Goal: Find specific fact: Find specific fact

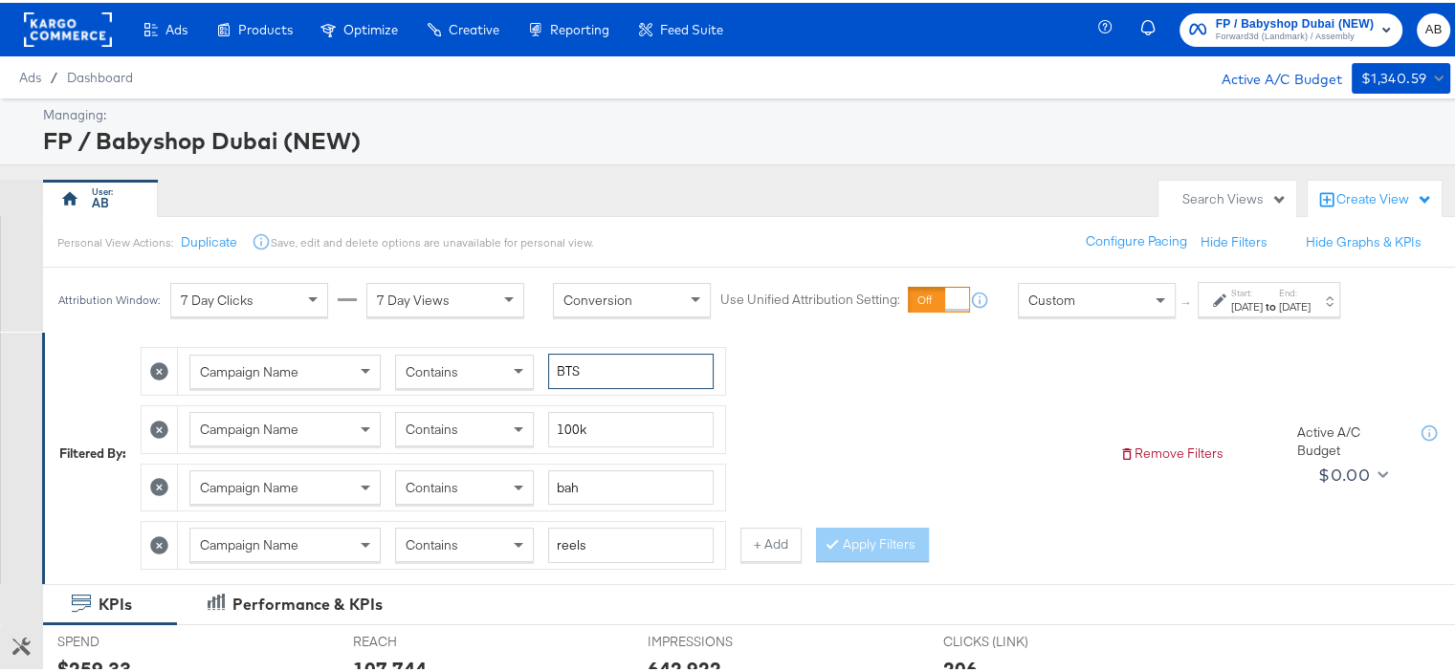
click at [587, 358] on input "BTS" at bounding box center [630, 368] width 165 height 35
type input "always"
click at [571, 428] on input "100k" at bounding box center [630, 426] width 165 height 35
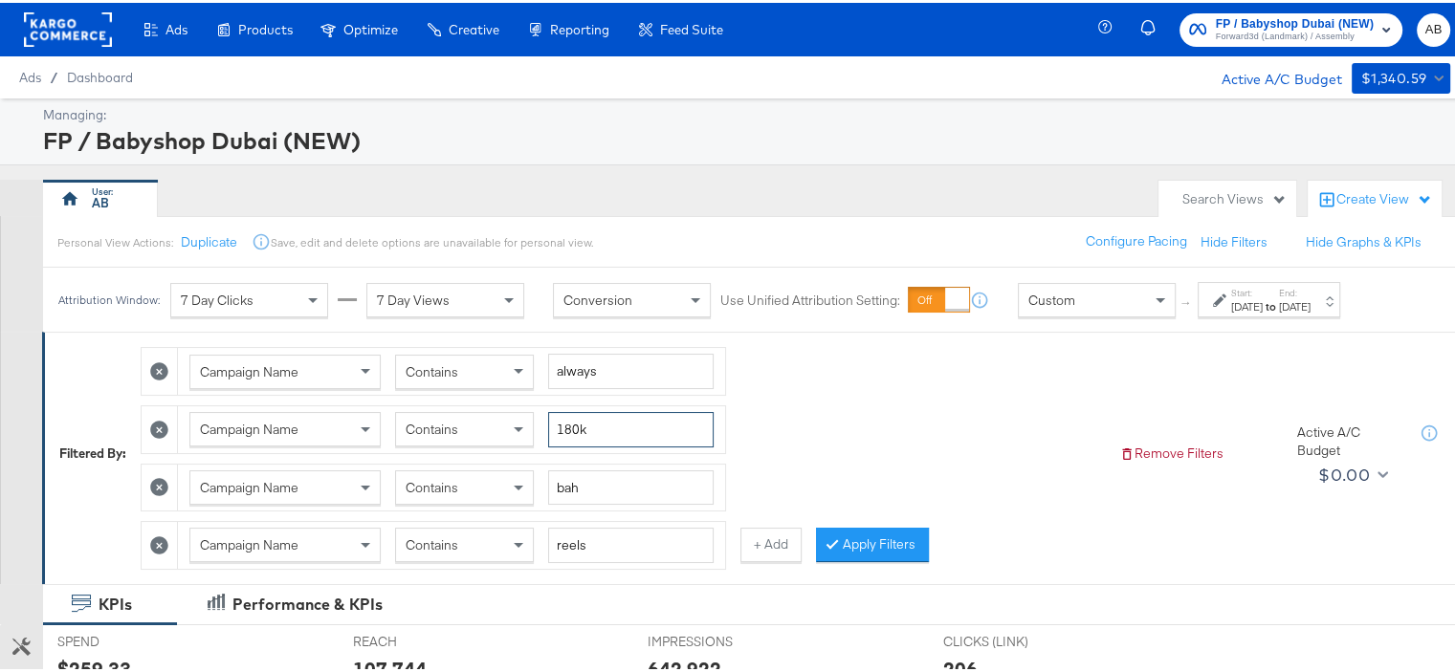
type input "180k"
click at [577, 485] on input "bah" at bounding box center [630, 485] width 165 height 35
type input "2025"
click at [599, 542] on input "reels" at bounding box center [630, 542] width 165 height 35
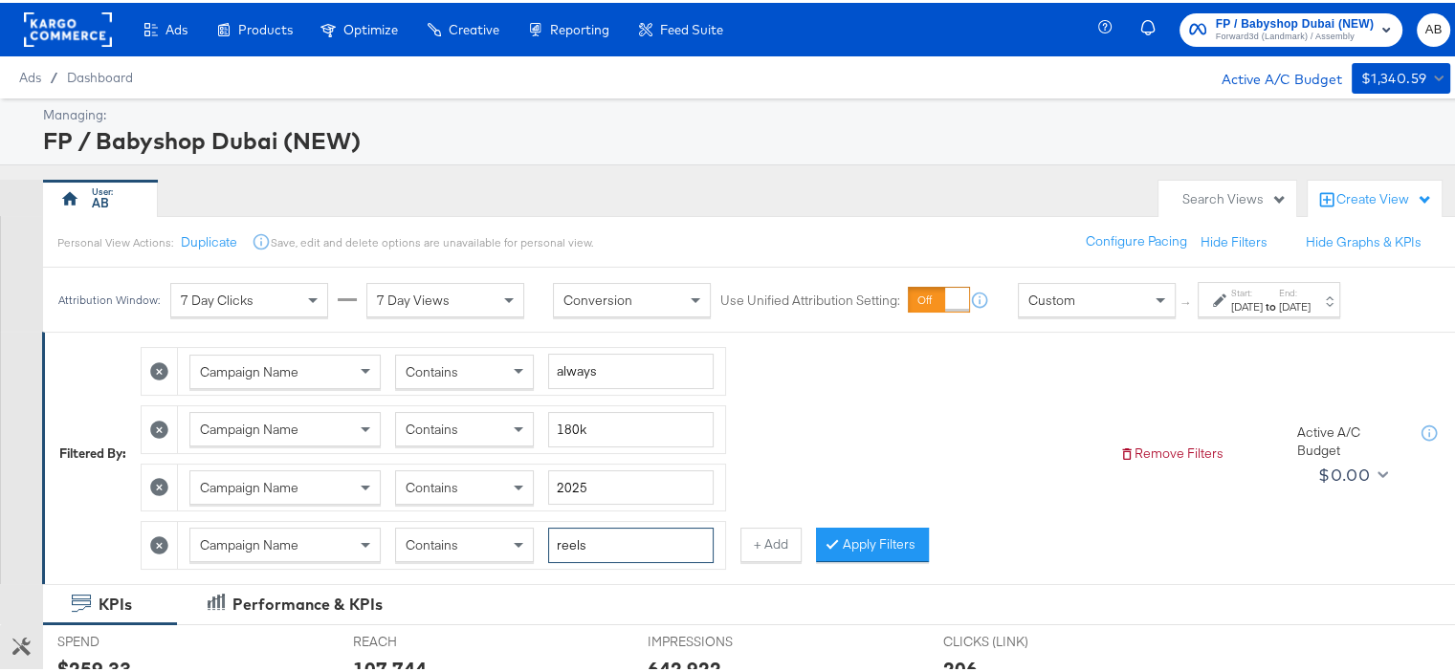
click at [599, 542] on input "reels" at bounding box center [630, 542] width 165 height 35
click at [910, 535] on button "Apply Filters" at bounding box center [872, 542] width 113 height 34
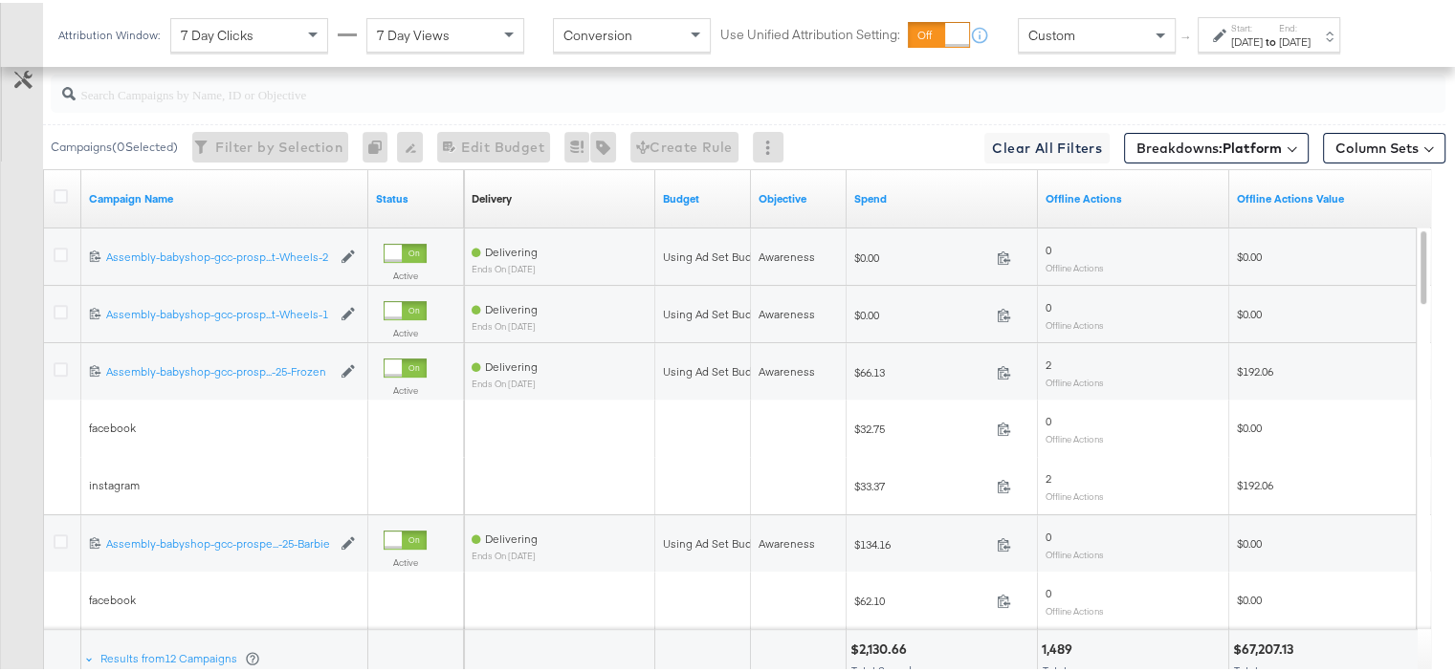
scroll to position [833, 0]
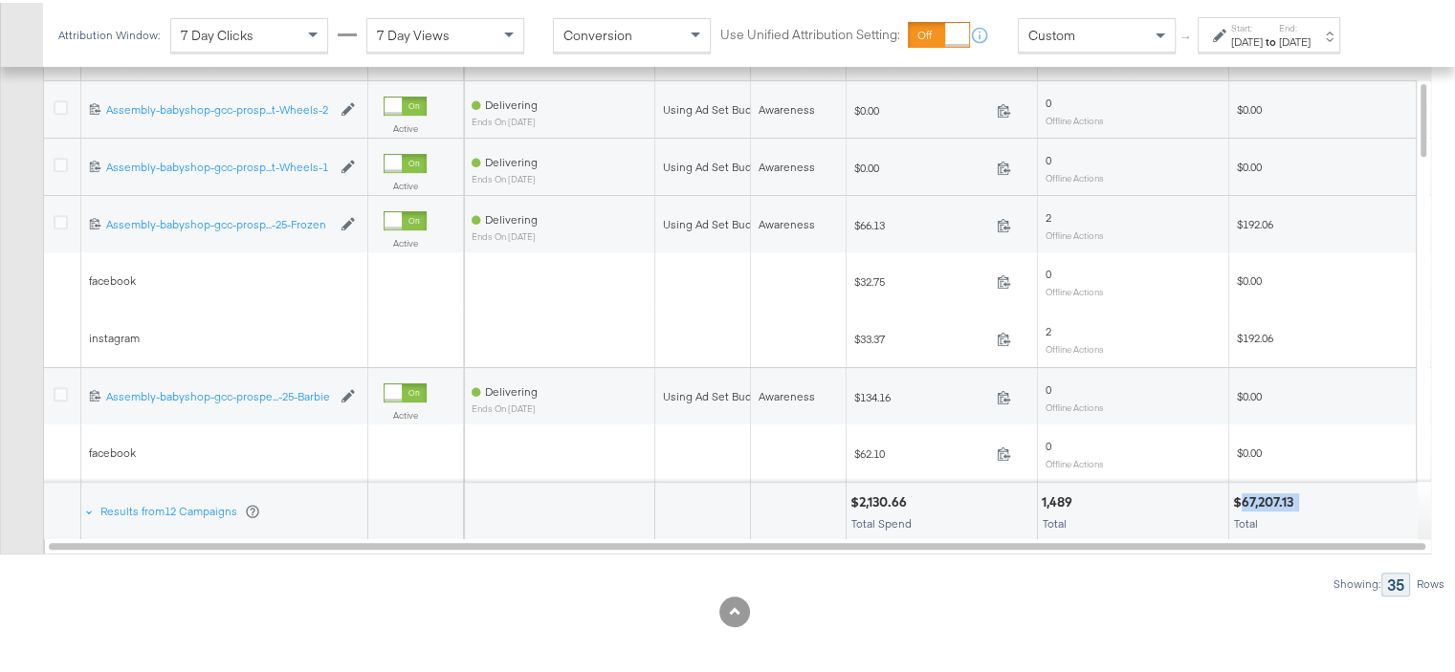
drag, startPoint x: 1301, startPoint y: 492, endPoint x: 1240, endPoint y: 500, distance: 60.9
click at [1240, 500] on div "$67,207.13" at bounding box center [1324, 500] width 183 height 18
copy div "67,207.13"
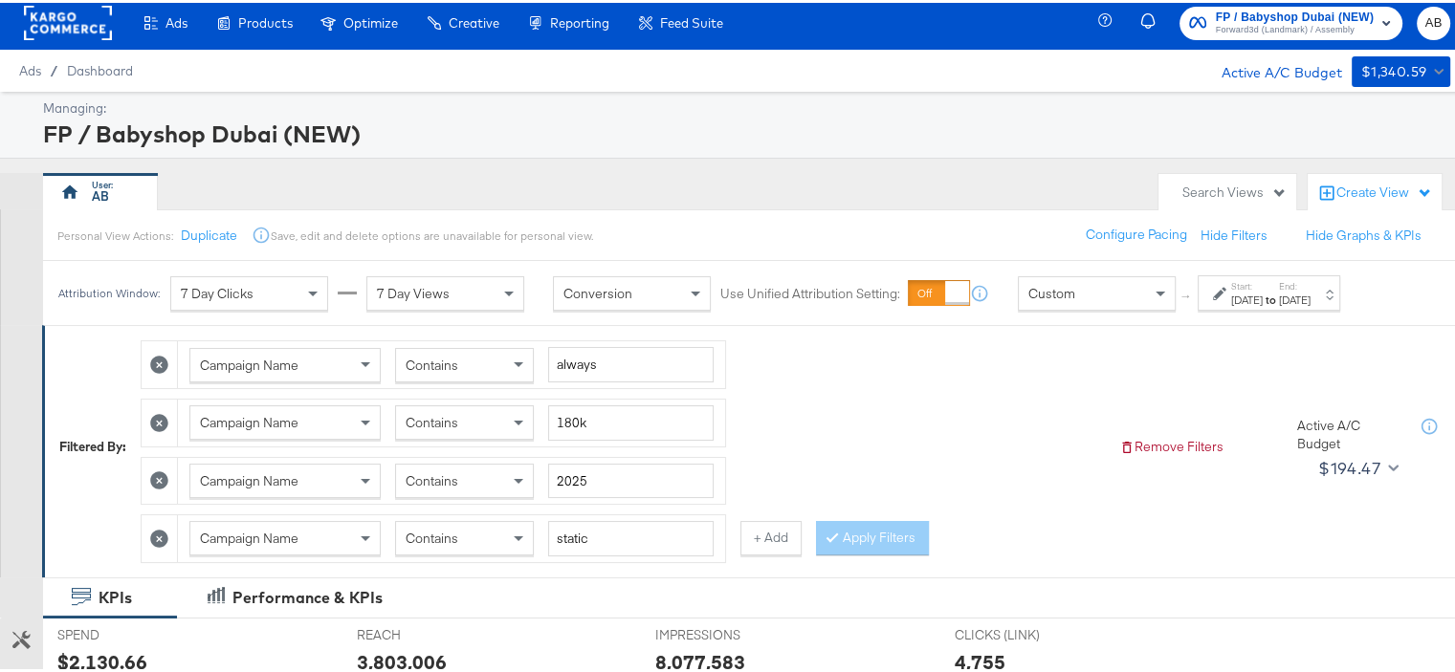
scroll to position [0, 0]
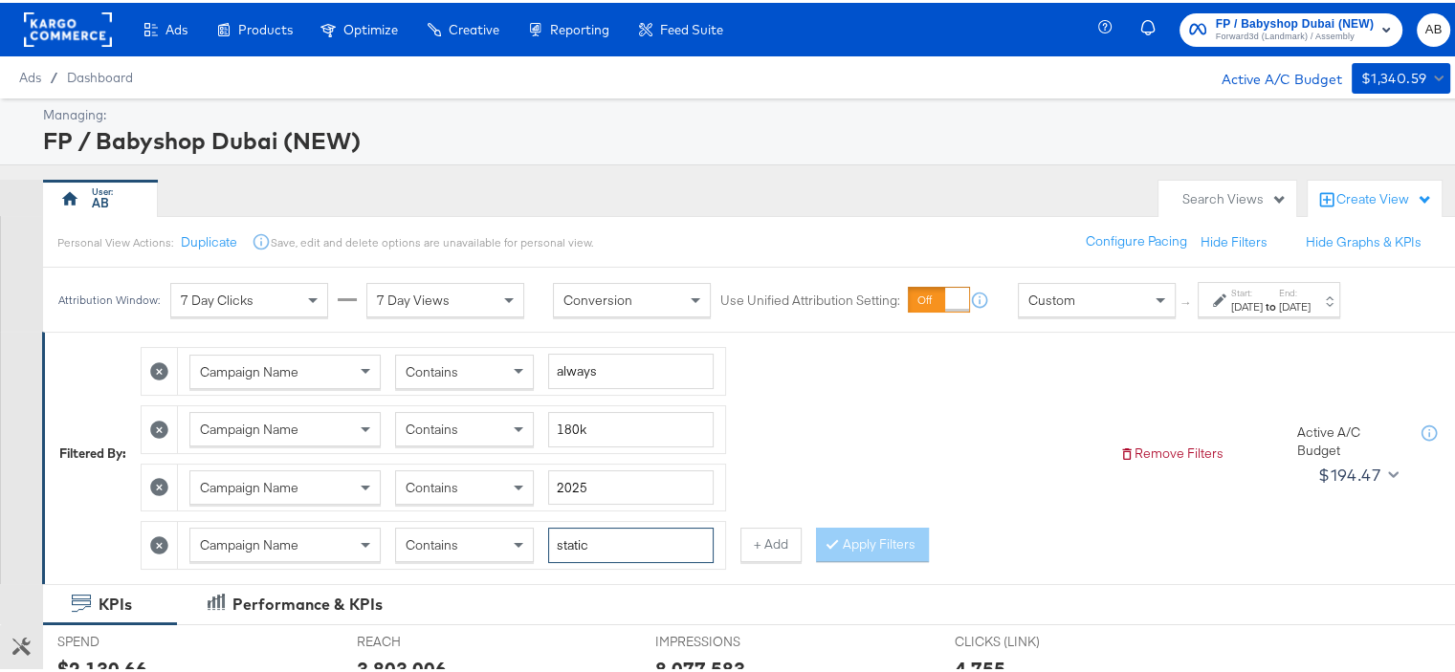
click at [579, 542] on input "static" at bounding box center [630, 542] width 165 height 35
click at [876, 544] on button "Apply Filters" at bounding box center [872, 542] width 113 height 34
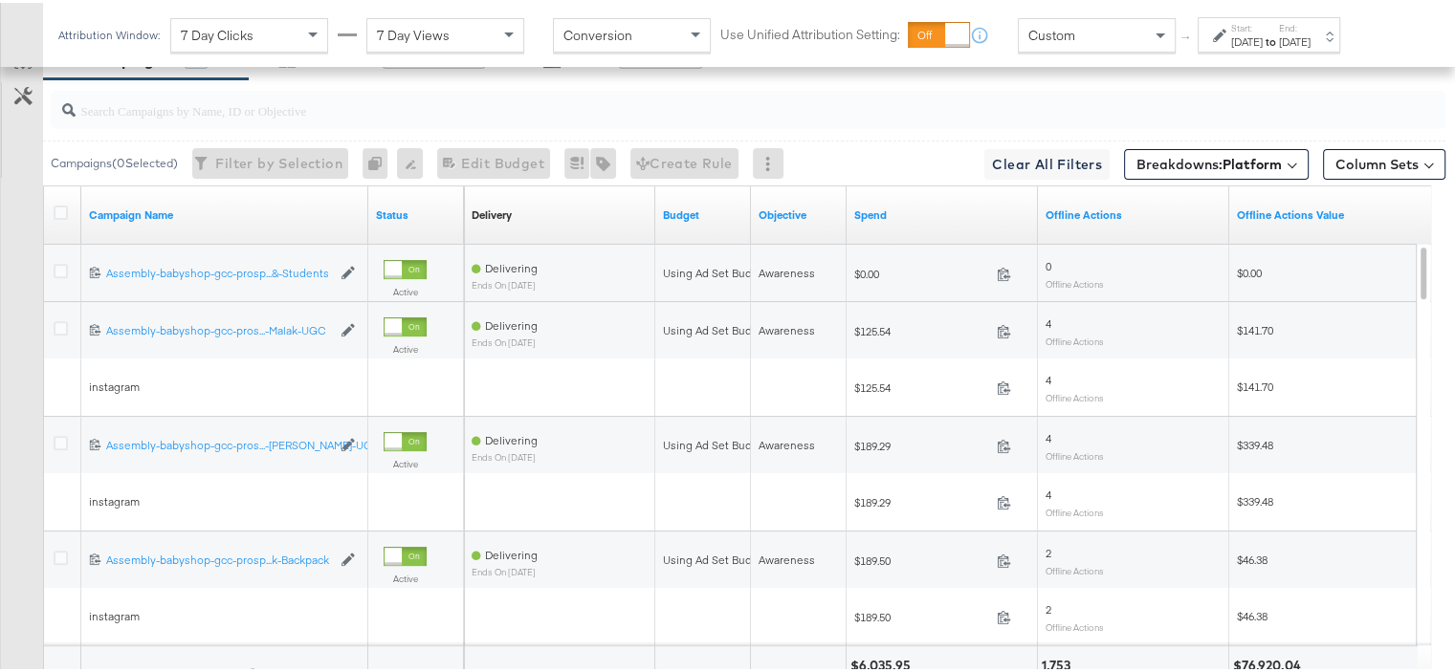
scroll to position [833, 0]
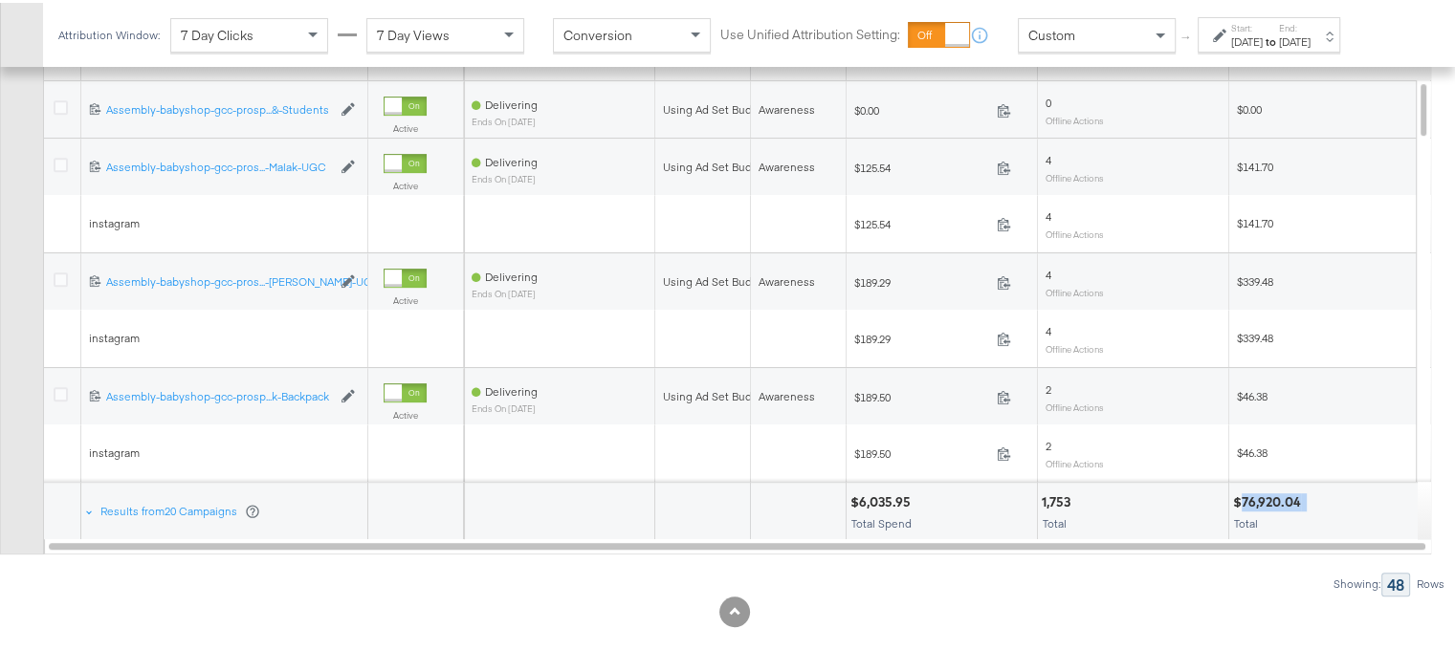
drag, startPoint x: 1240, startPoint y: 494, endPoint x: 1305, endPoint y: 496, distance: 64.1
click at [1305, 496] on div "$76,920.04" at bounding box center [1270, 500] width 74 height 18
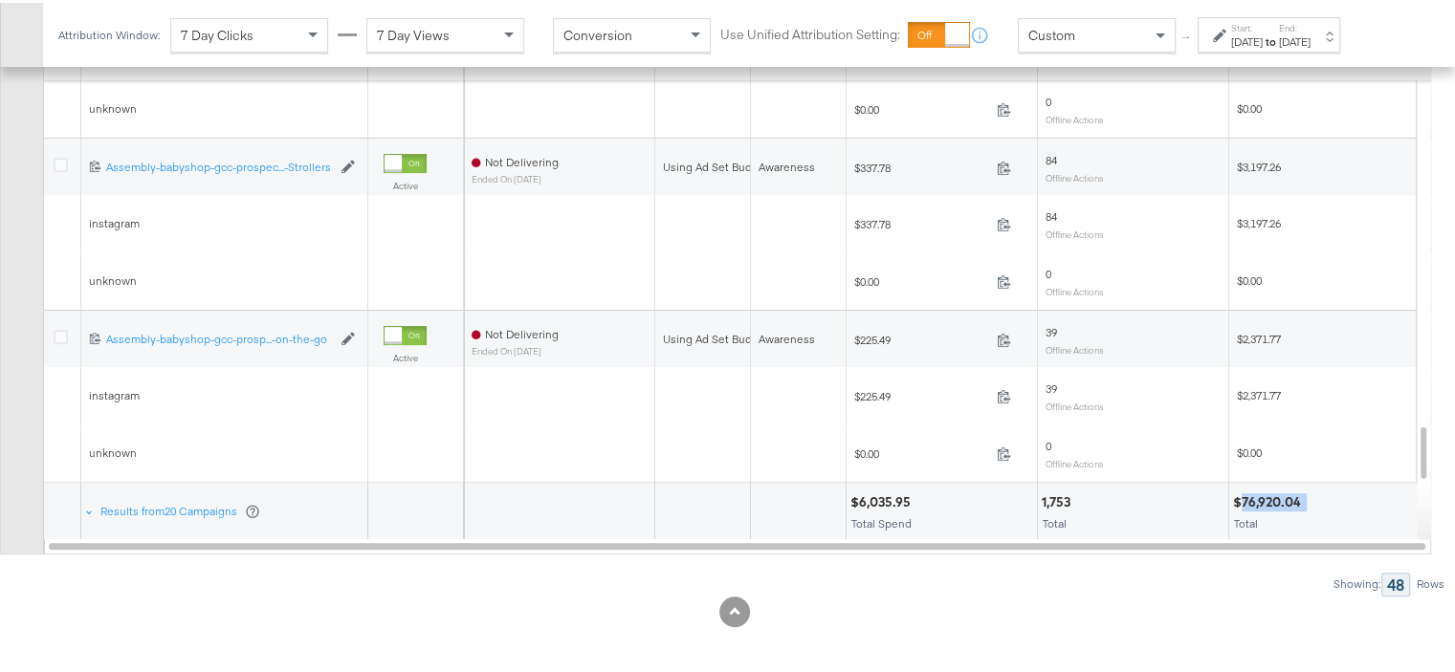
copy div "76,920.04"
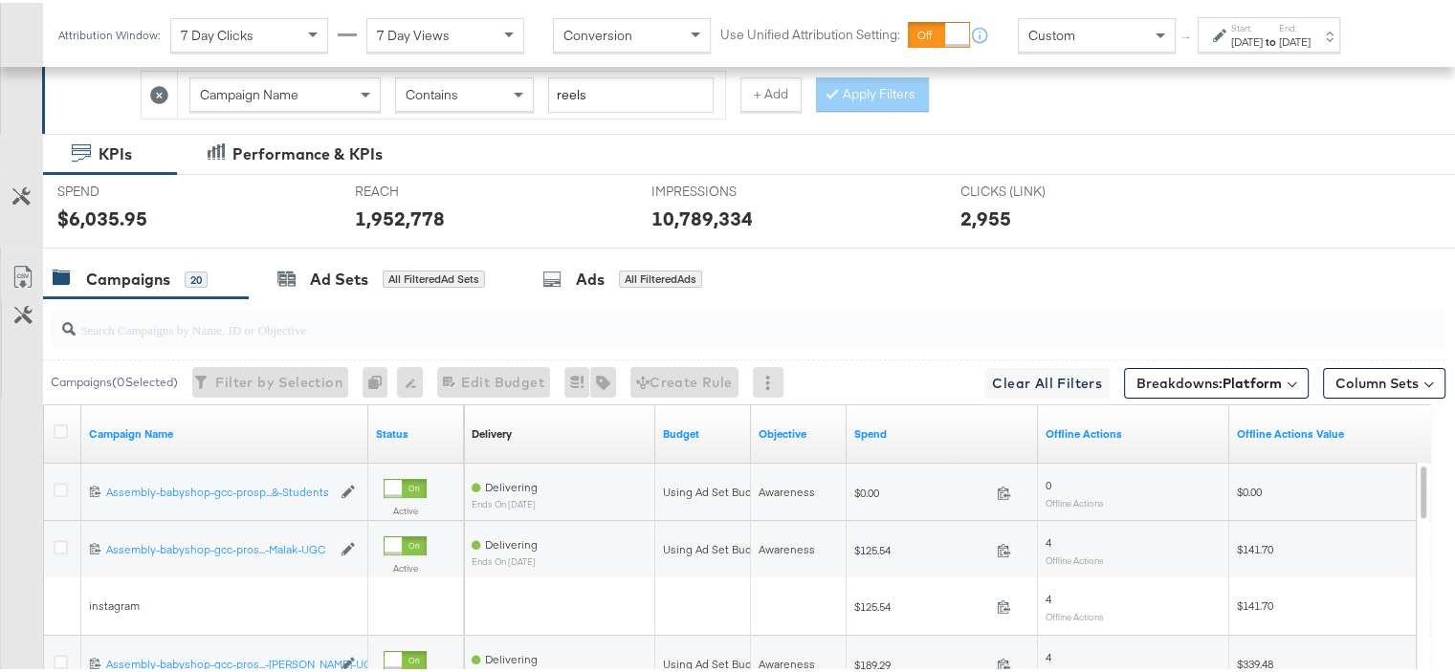
scroll to position [164, 0]
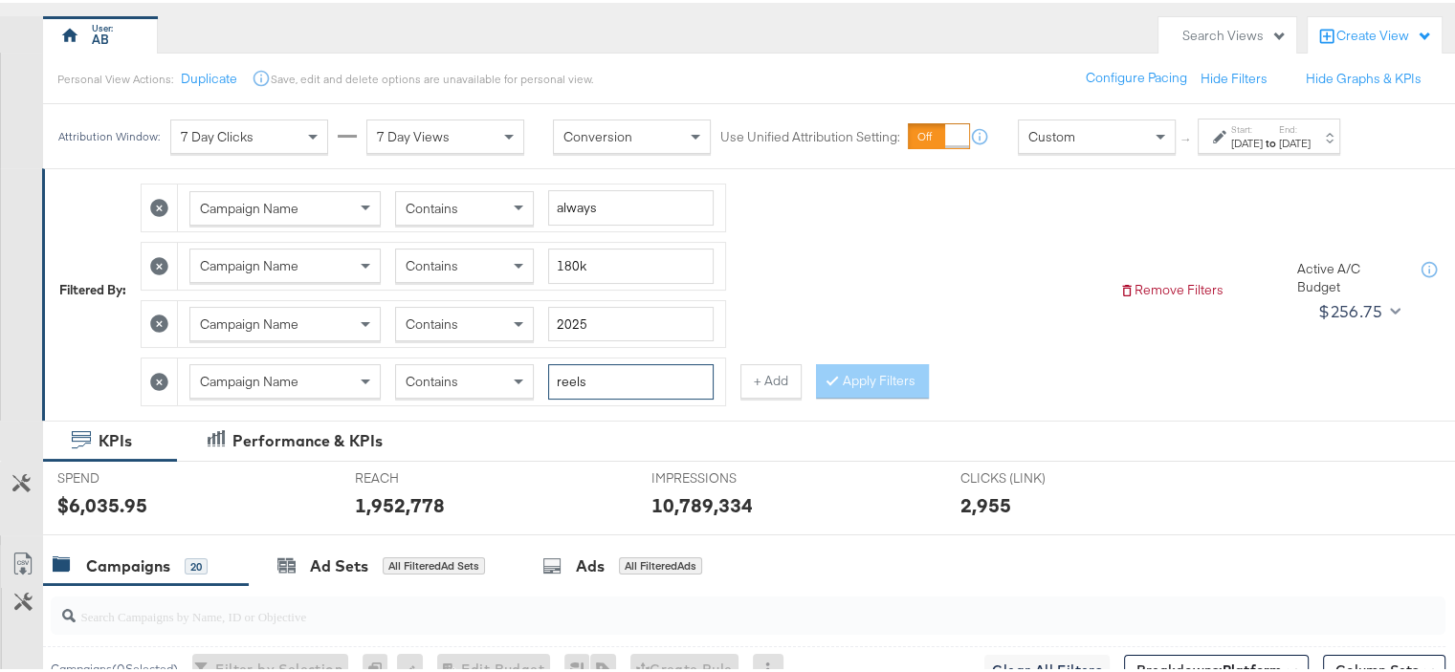
click at [581, 368] on input "reels" at bounding box center [630, 379] width 165 height 35
type input "carousel"
click at [868, 362] on button "Apply Filters" at bounding box center [872, 379] width 113 height 34
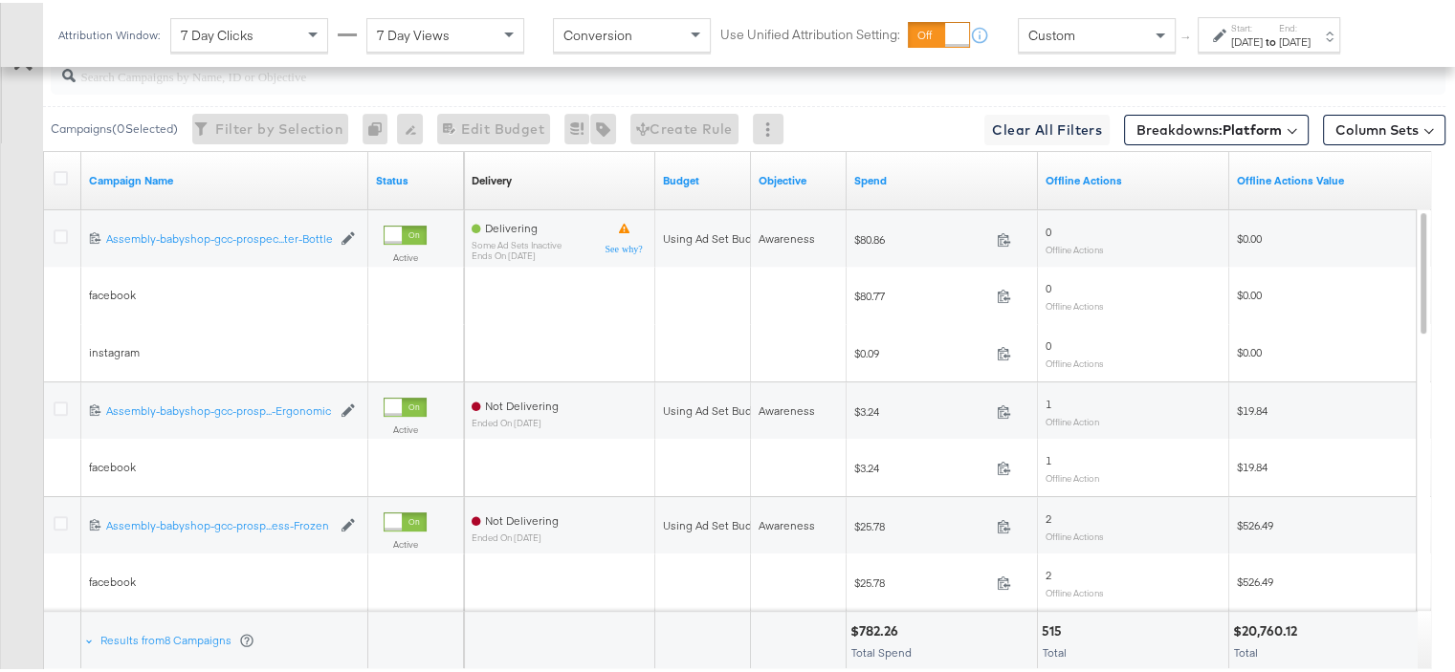
scroll to position [833, 0]
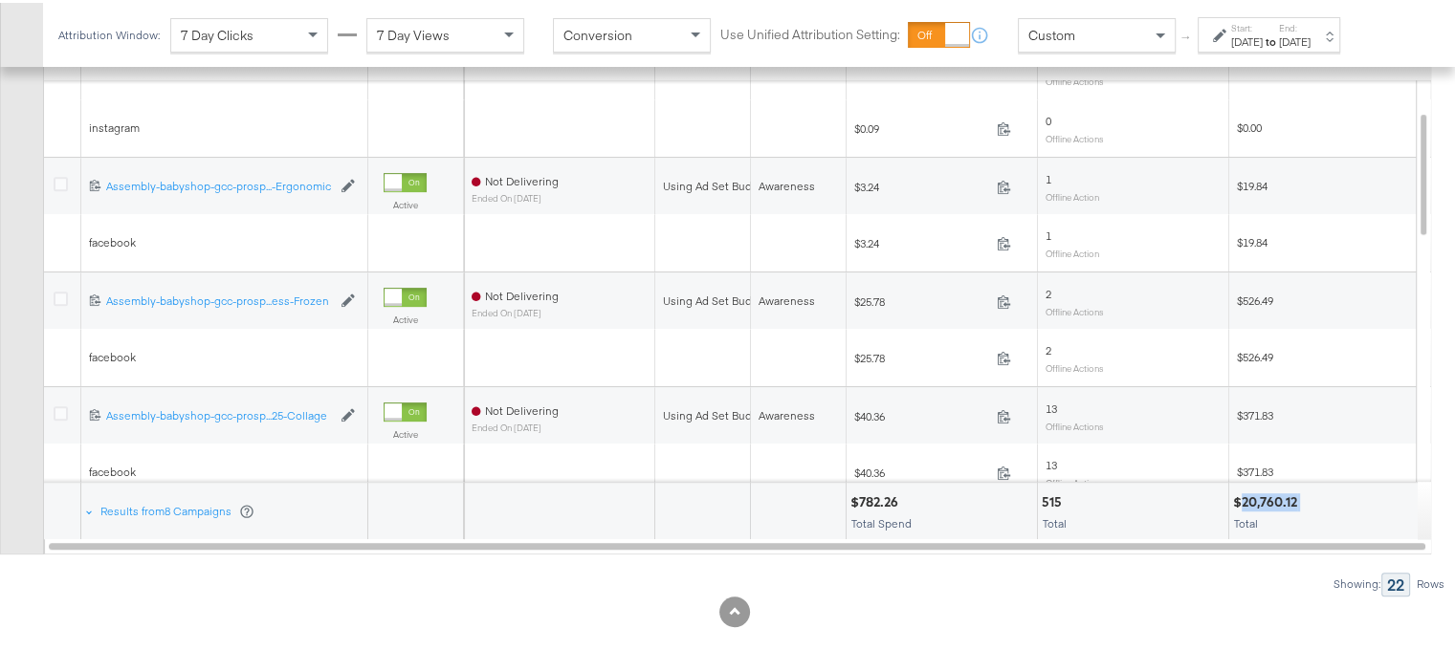
drag, startPoint x: 1299, startPoint y: 492, endPoint x: 1243, endPoint y: 494, distance: 55.5
click at [1243, 494] on div "$20,760.12" at bounding box center [1268, 500] width 70 height 18
copy div "20,760.12"
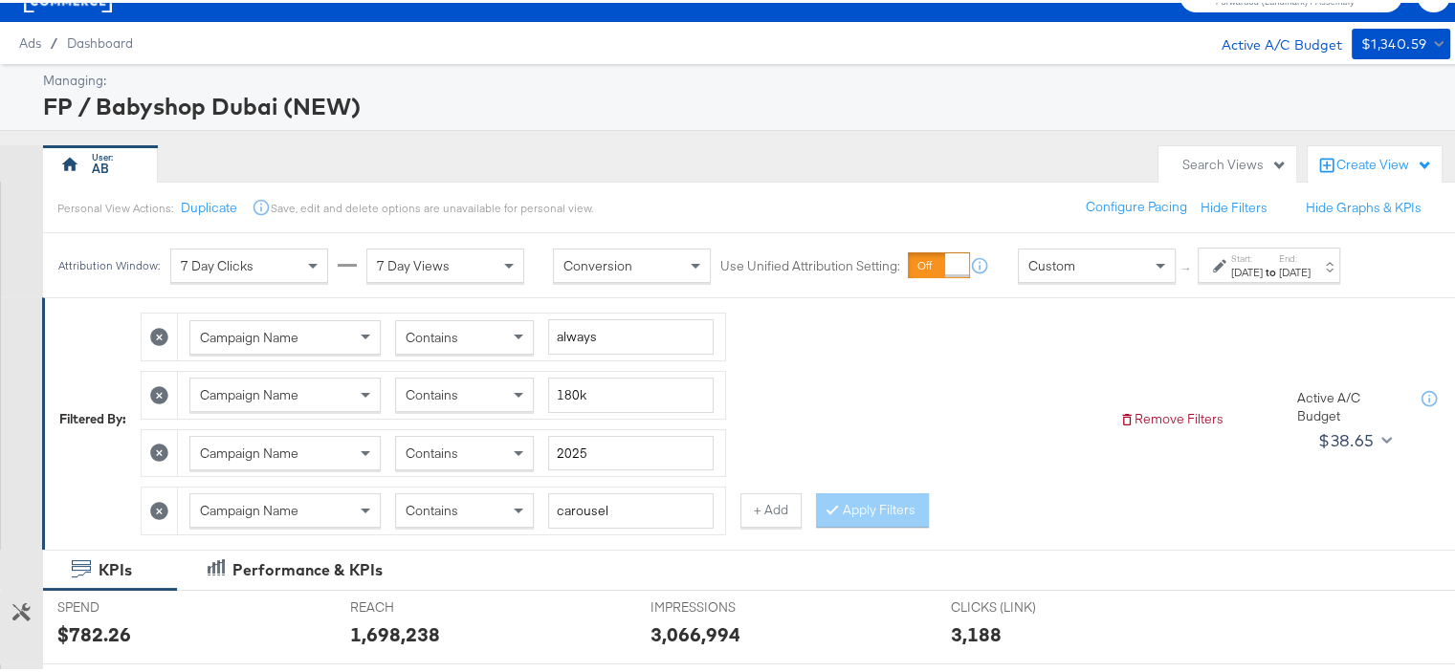
scroll to position [96, 0]
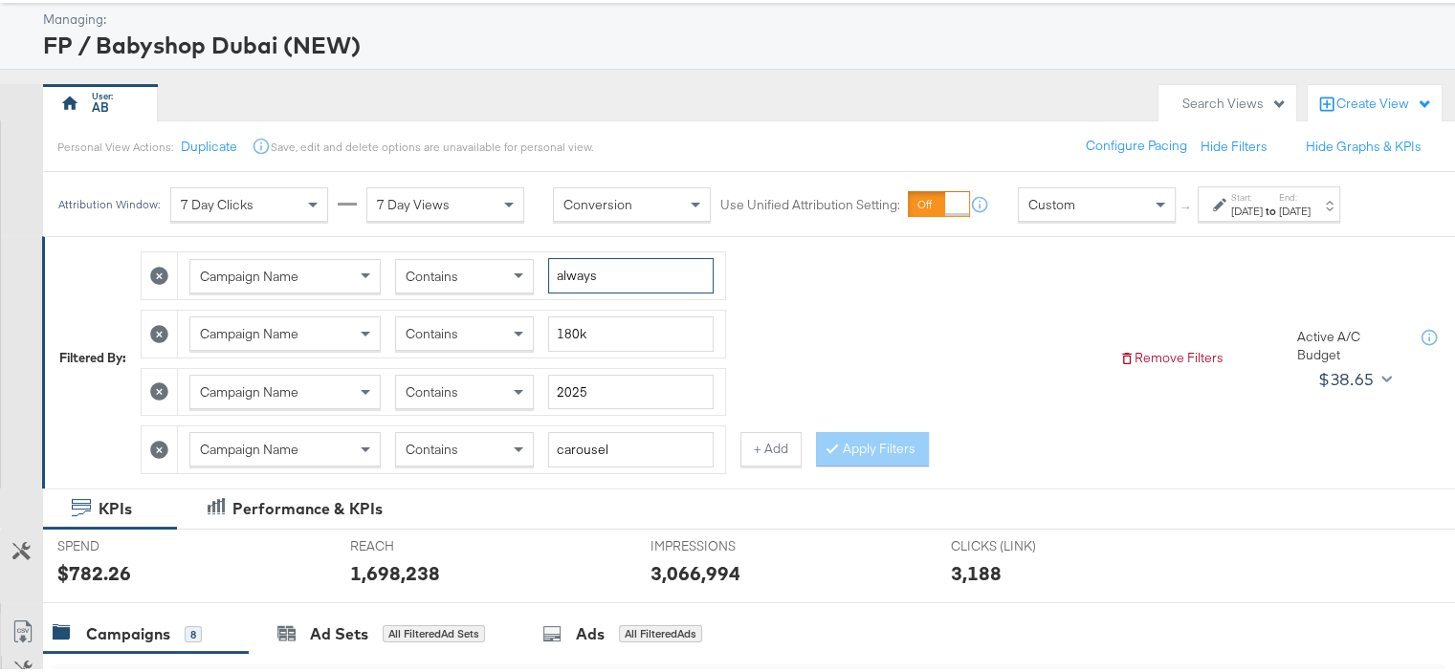
click at [573, 278] on input "always" at bounding box center [630, 272] width 165 height 35
type input "bts'25"
click at [570, 330] on input "180k" at bounding box center [630, 331] width 165 height 35
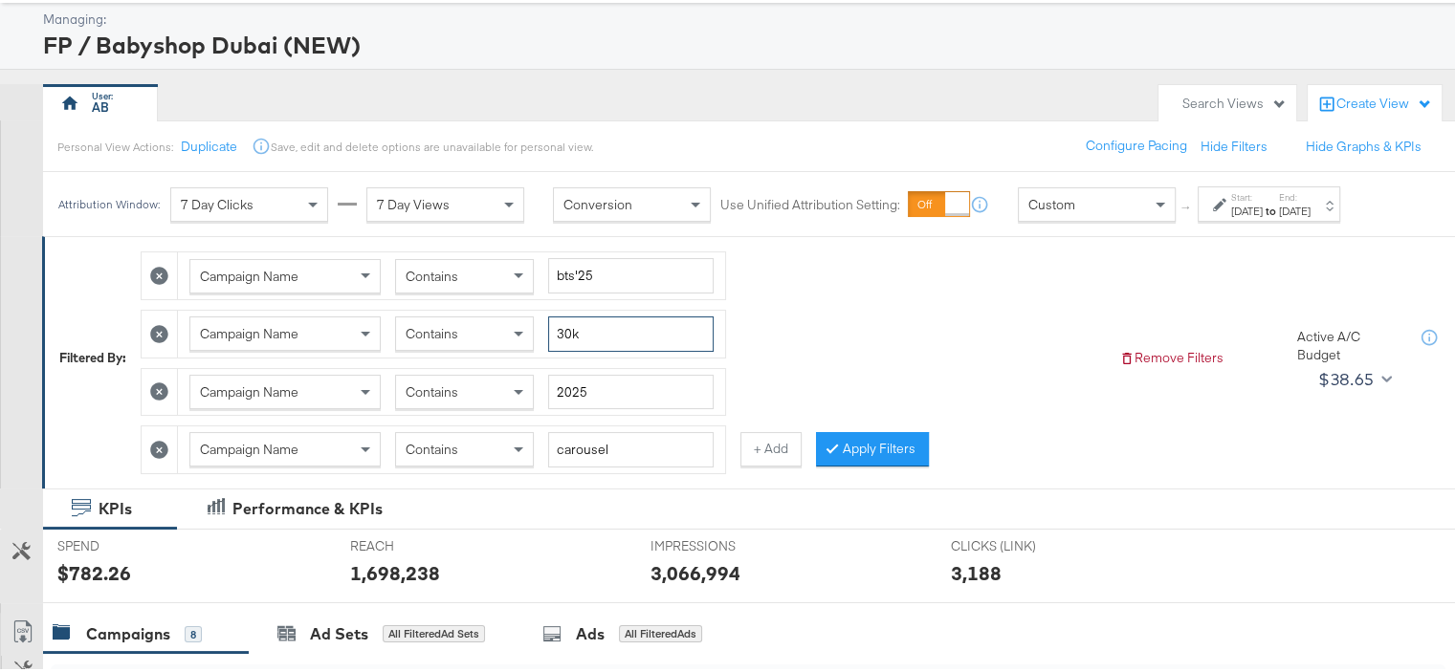
type input "30k"
click at [574, 443] on input "carousel" at bounding box center [630, 446] width 165 height 35
type input "reels"
click at [581, 377] on input "2025" at bounding box center [630, 389] width 165 height 35
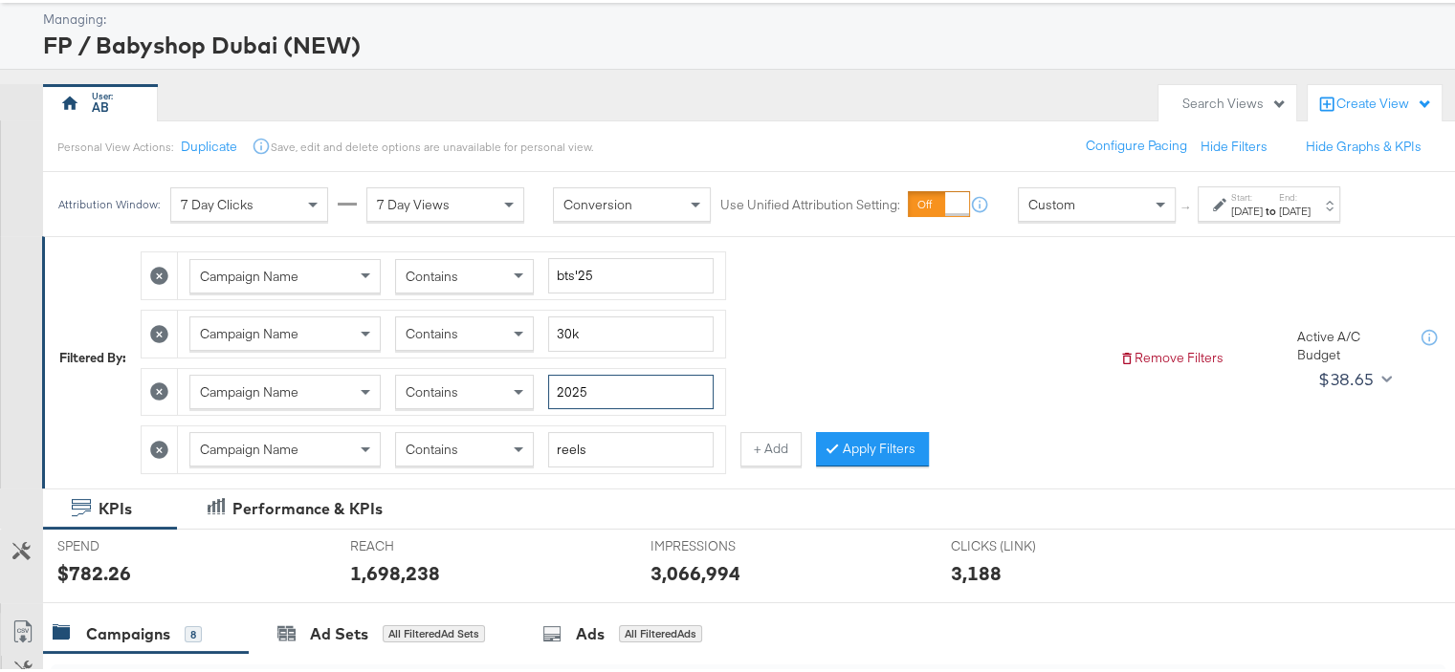
click at [581, 377] on input "2025" at bounding box center [630, 389] width 165 height 35
click at [873, 439] on button "Apply Filters" at bounding box center [872, 446] width 113 height 34
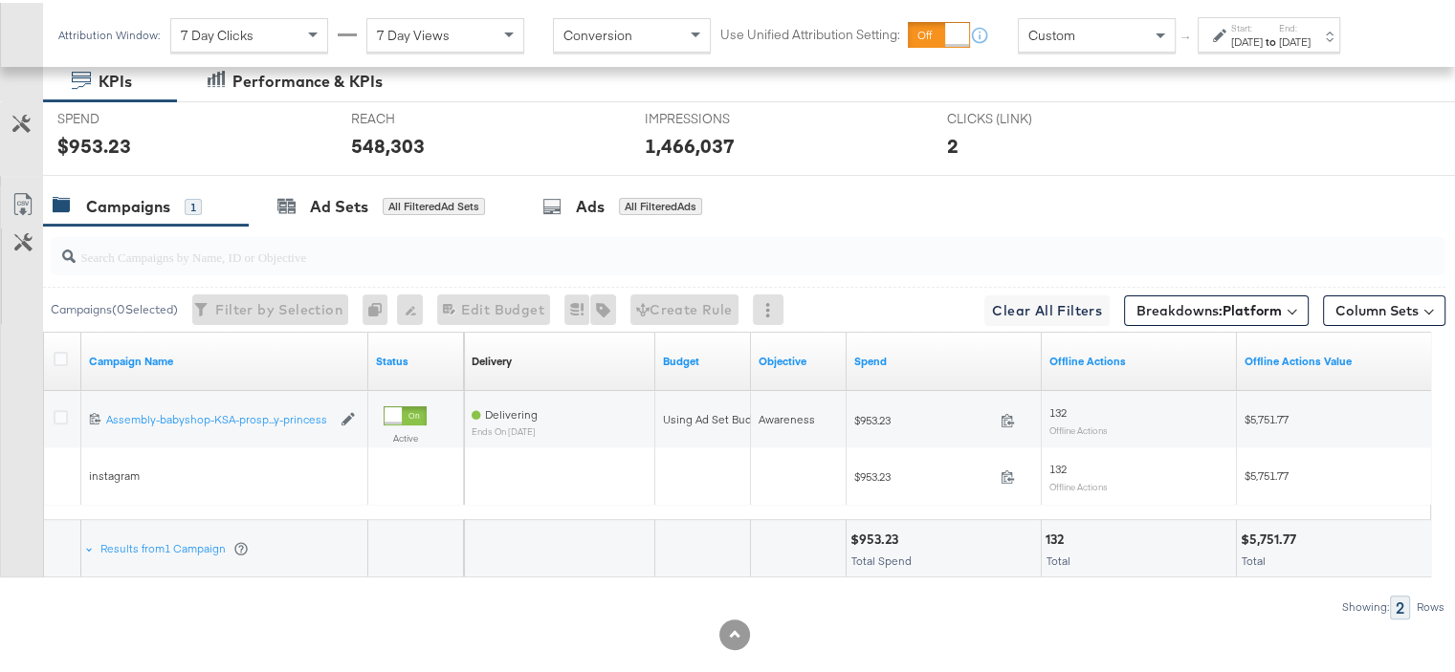
scroll to position [546, 0]
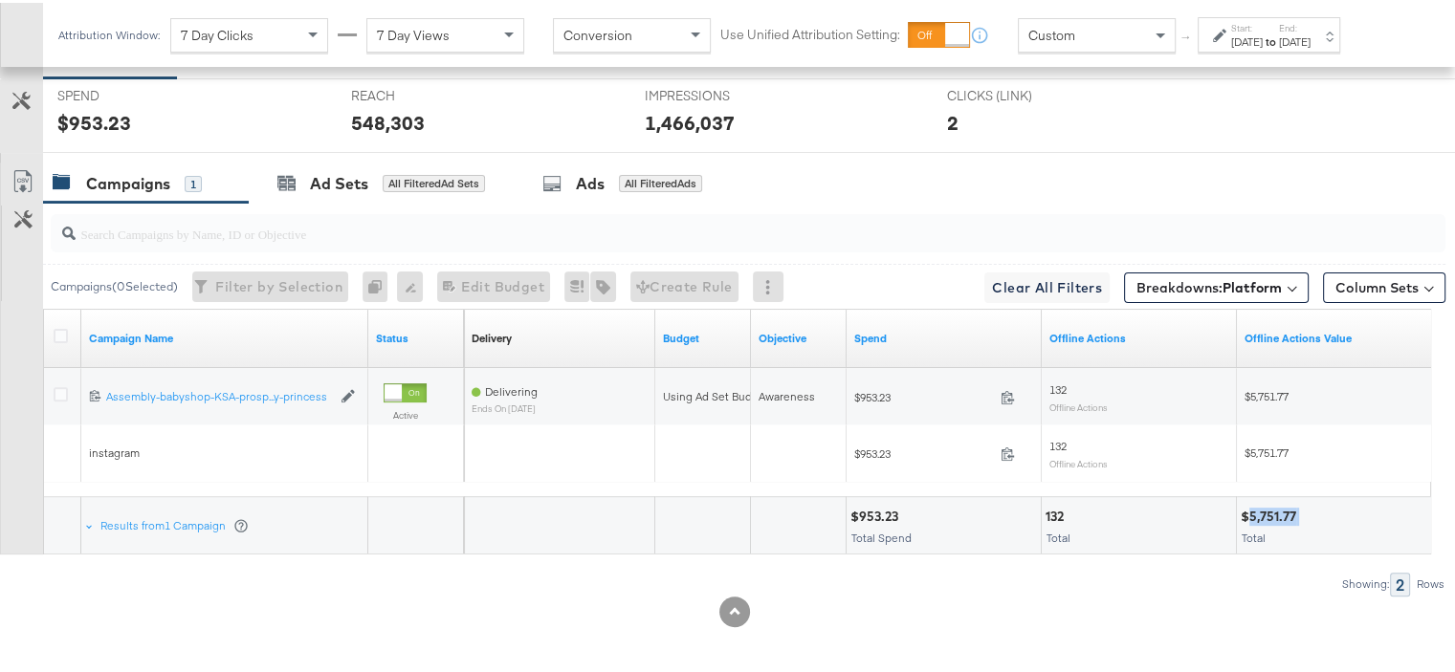
drag, startPoint x: 1298, startPoint y: 508, endPoint x: 1250, endPoint y: 517, distance: 48.8
click at [1250, 517] on div "$5,751.77 Total" at bounding box center [1334, 522] width 194 height 57
copy div "5,751.77"
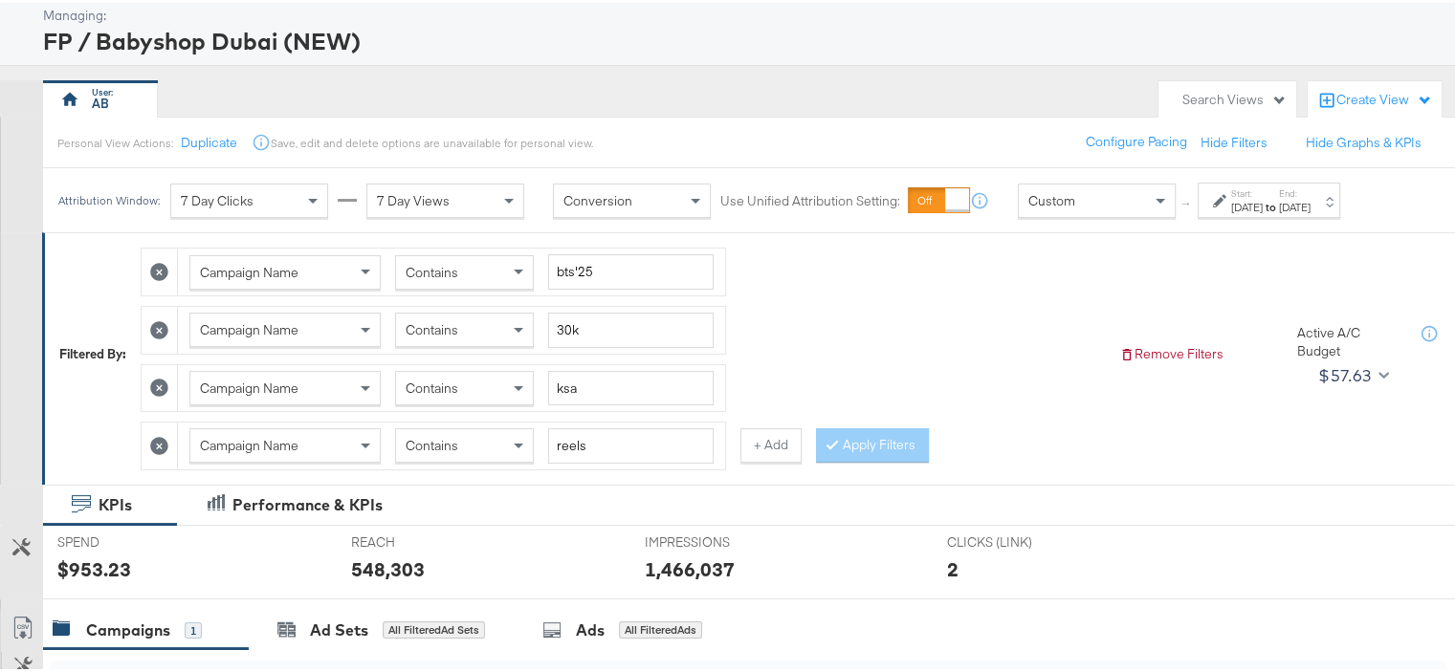
scroll to position [68, 0]
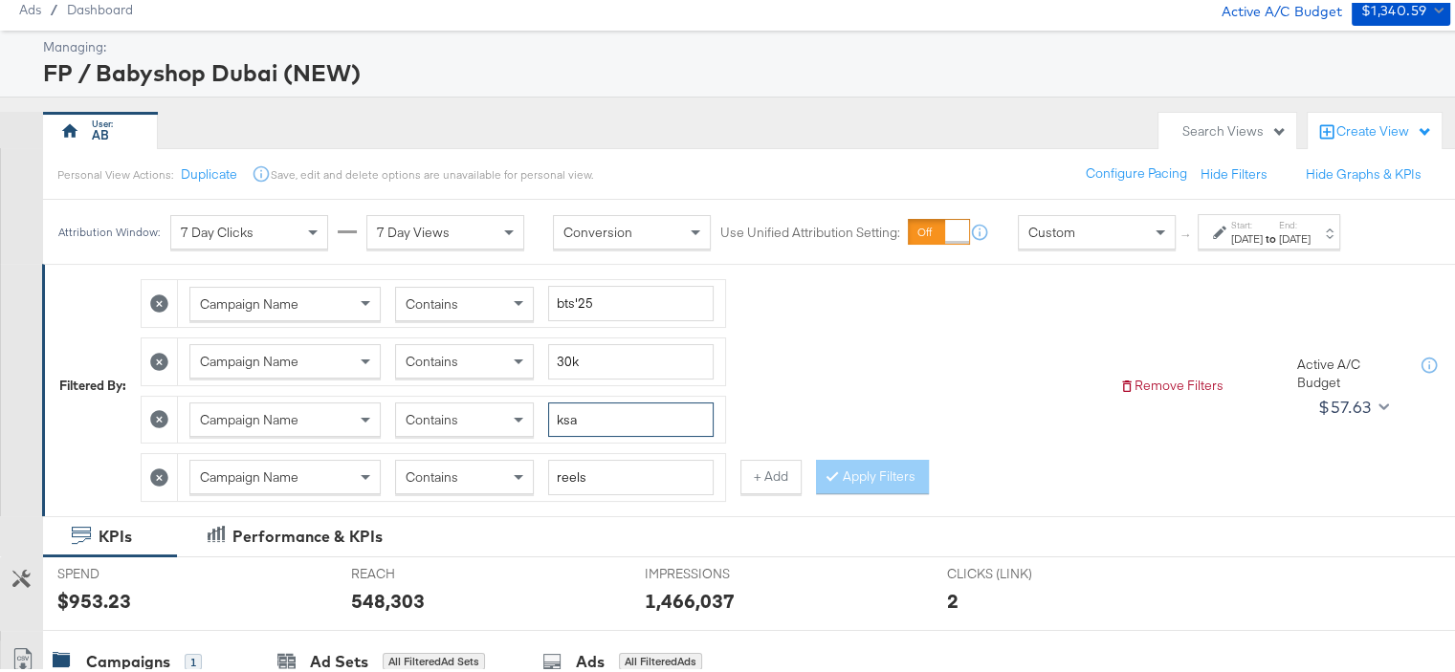
click at [566, 412] on input "ksa" at bounding box center [630, 417] width 165 height 35
click at [844, 465] on button "Apply Filters" at bounding box center [872, 474] width 113 height 34
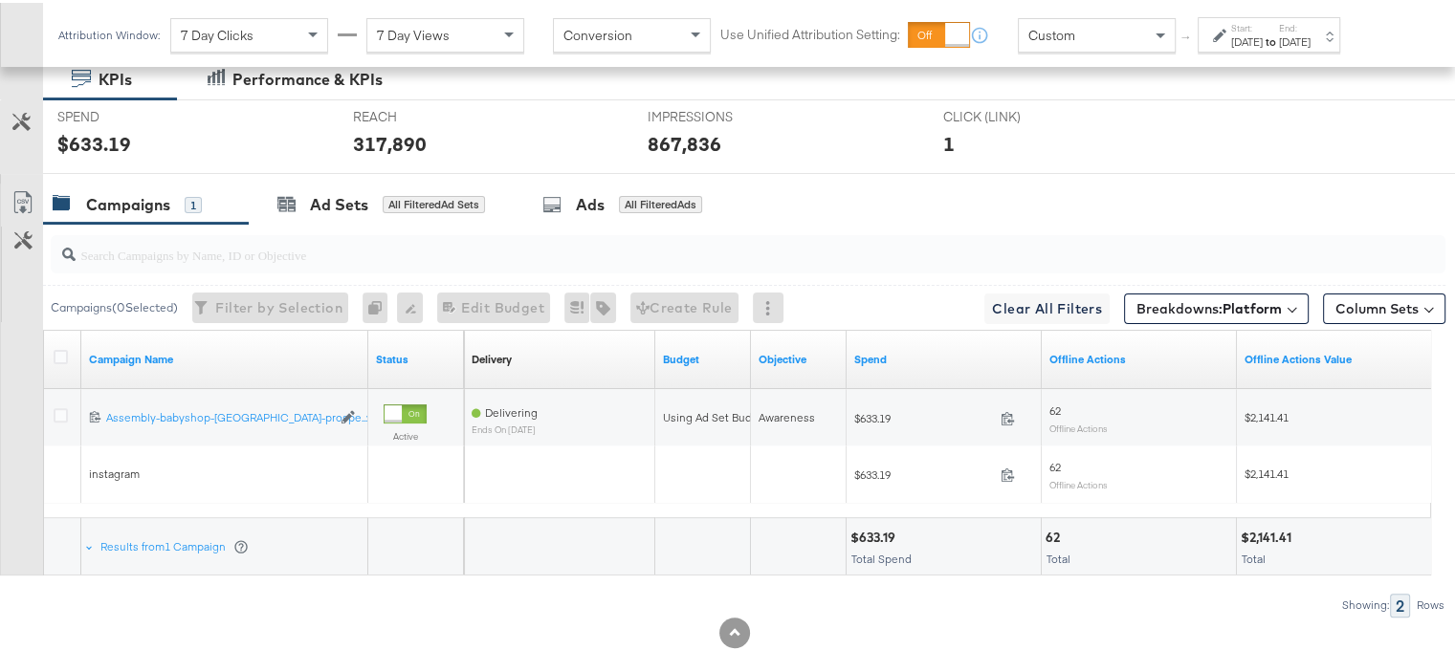
scroll to position [546, 0]
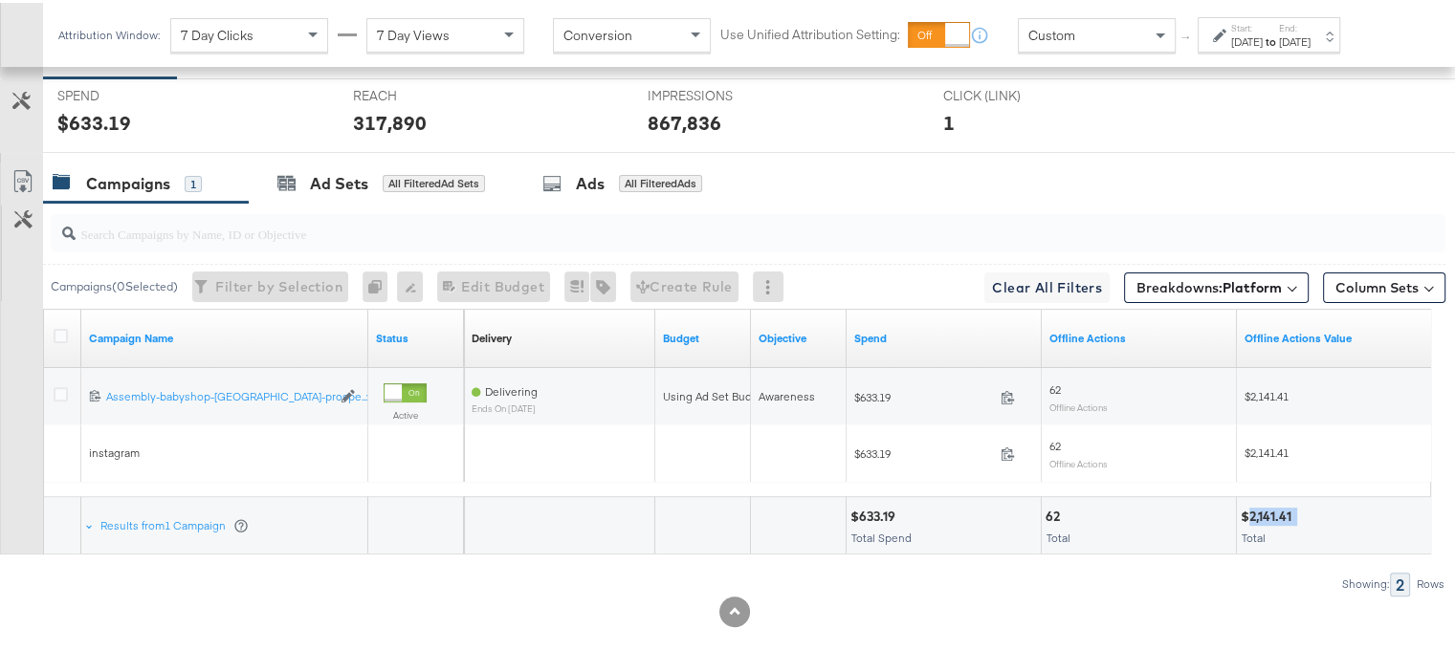
drag, startPoint x: 1296, startPoint y: 511, endPoint x: 1250, endPoint y: 515, distance: 46.2
click at [1250, 515] on div "$2,141.41" at bounding box center [1268, 514] width 56 height 18
copy div "2,141.41"
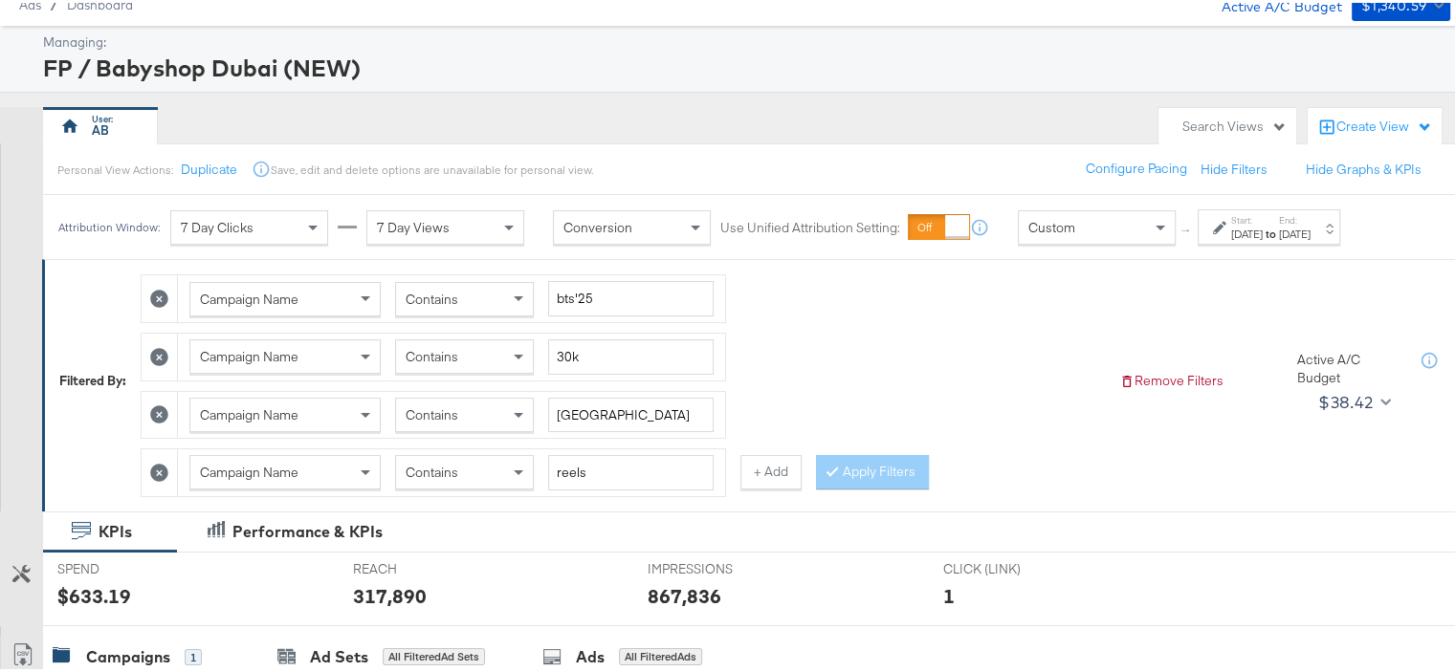
scroll to position [0, 0]
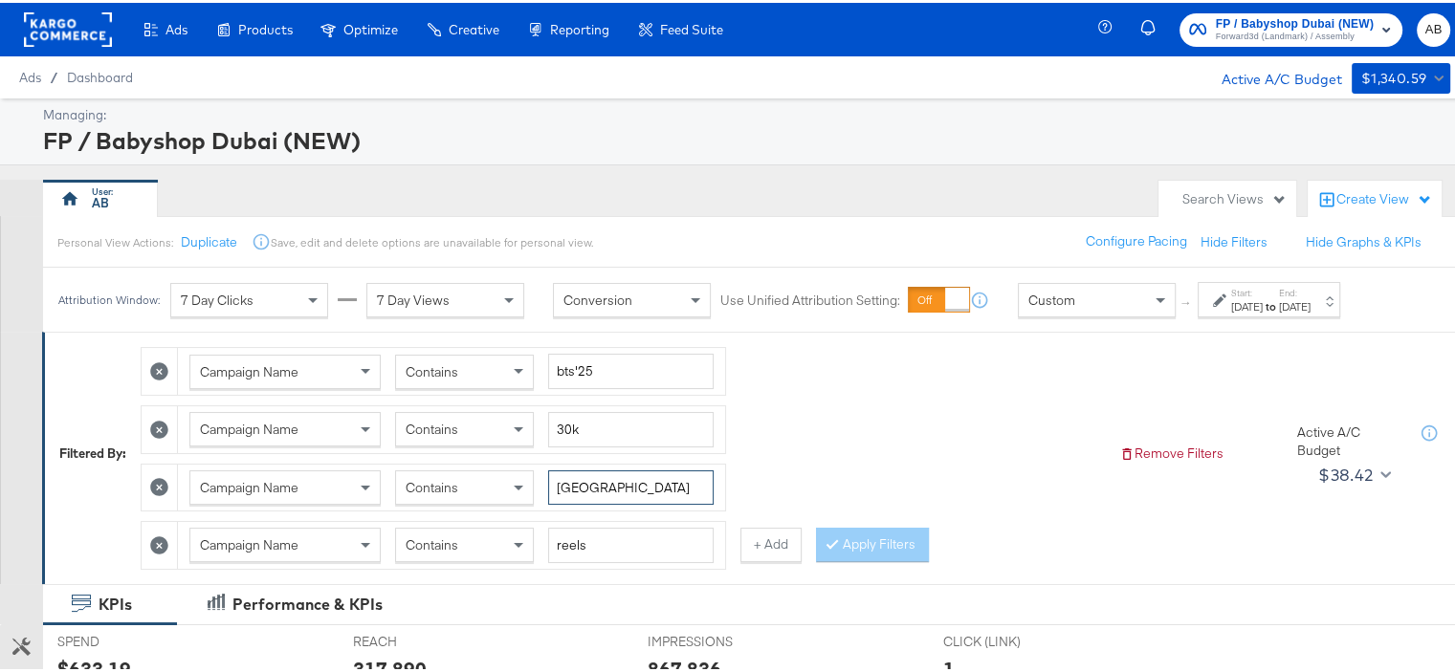
click at [575, 481] on input "[GEOGRAPHIC_DATA]" at bounding box center [630, 485] width 165 height 35
type input "ksa"
click at [568, 423] on input "30k" at bounding box center [630, 426] width 165 height 35
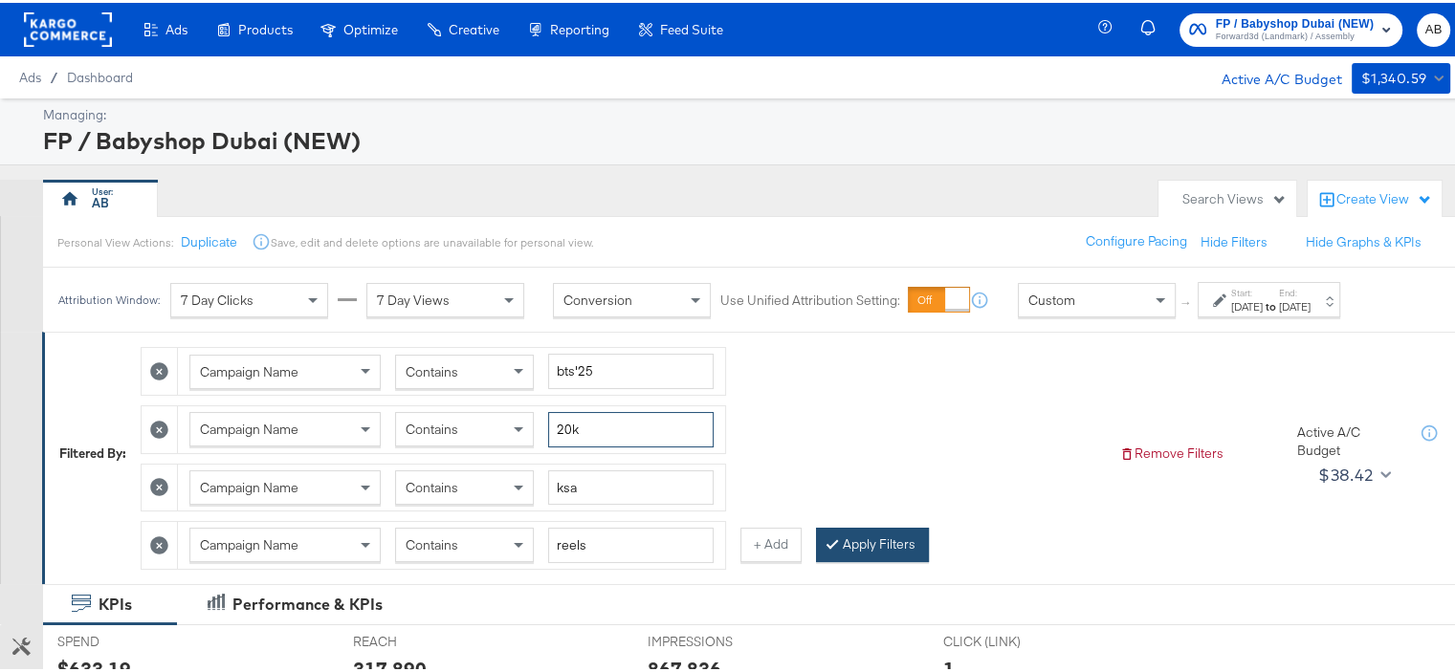
type input "20k"
click at [849, 531] on button "Apply Filters" at bounding box center [872, 542] width 113 height 34
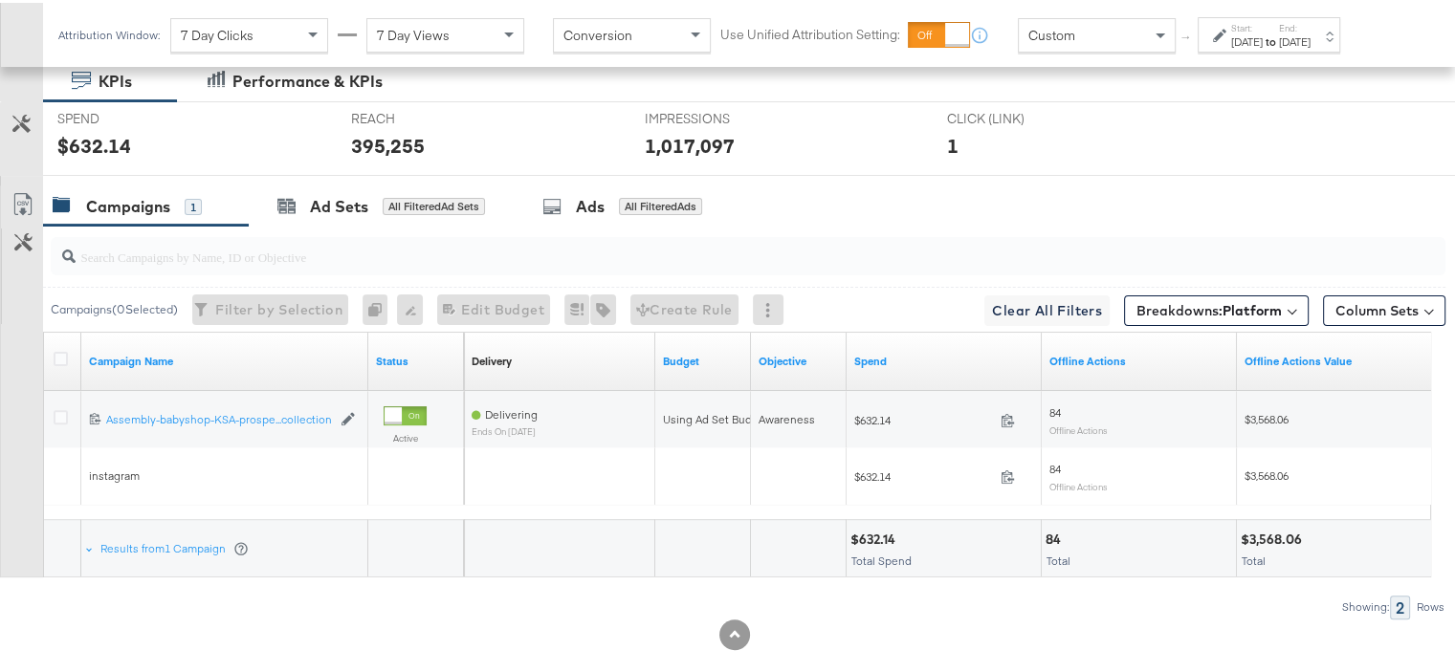
scroll to position [546, 0]
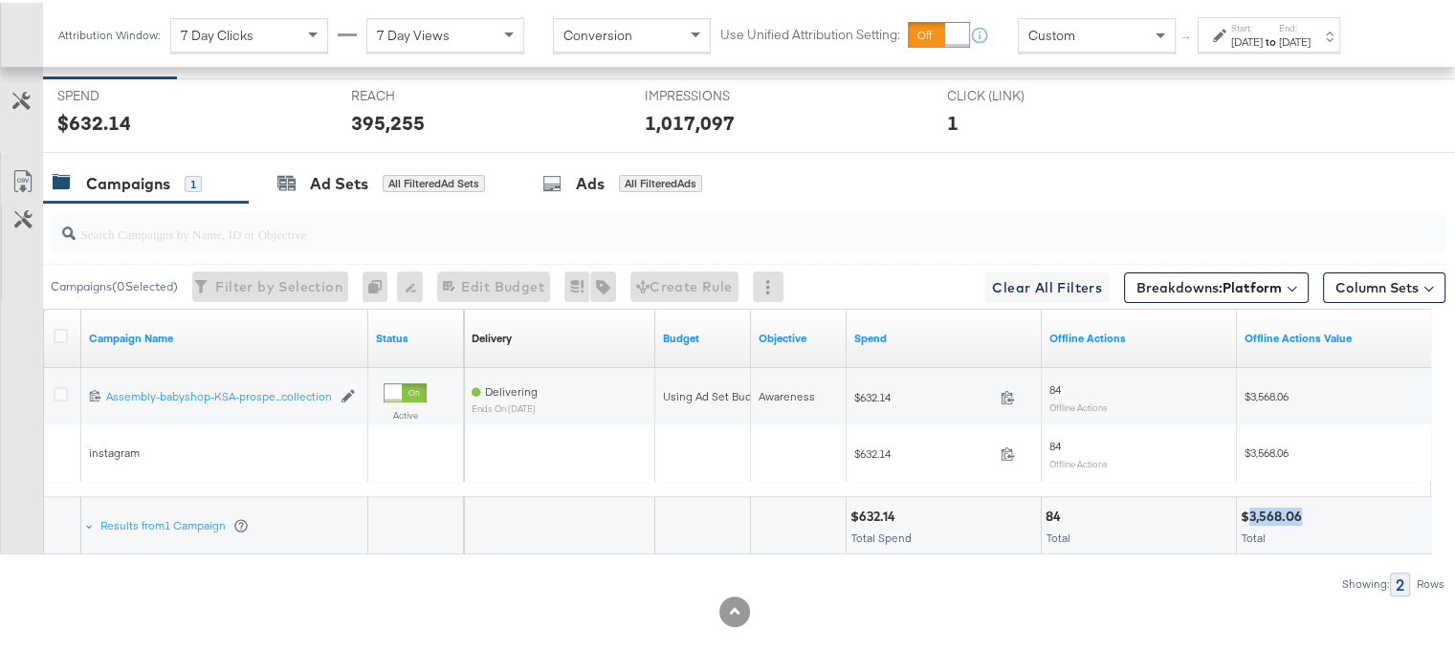
drag, startPoint x: 1301, startPoint y: 510, endPoint x: 1251, endPoint y: 516, distance: 50.2
click at [1251, 516] on div "$3,568.06" at bounding box center [1273, 514] width 67 height 18
copy div "3,568.06"
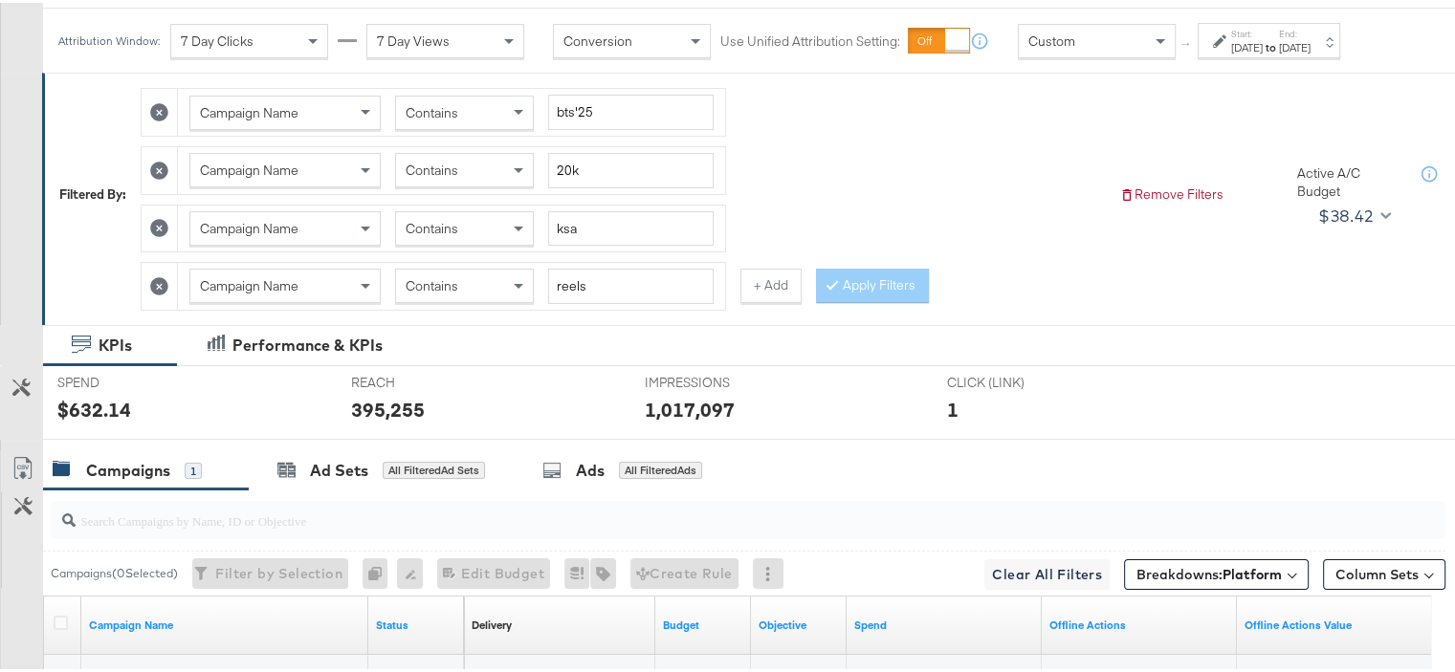
scroll to position [0, 0]
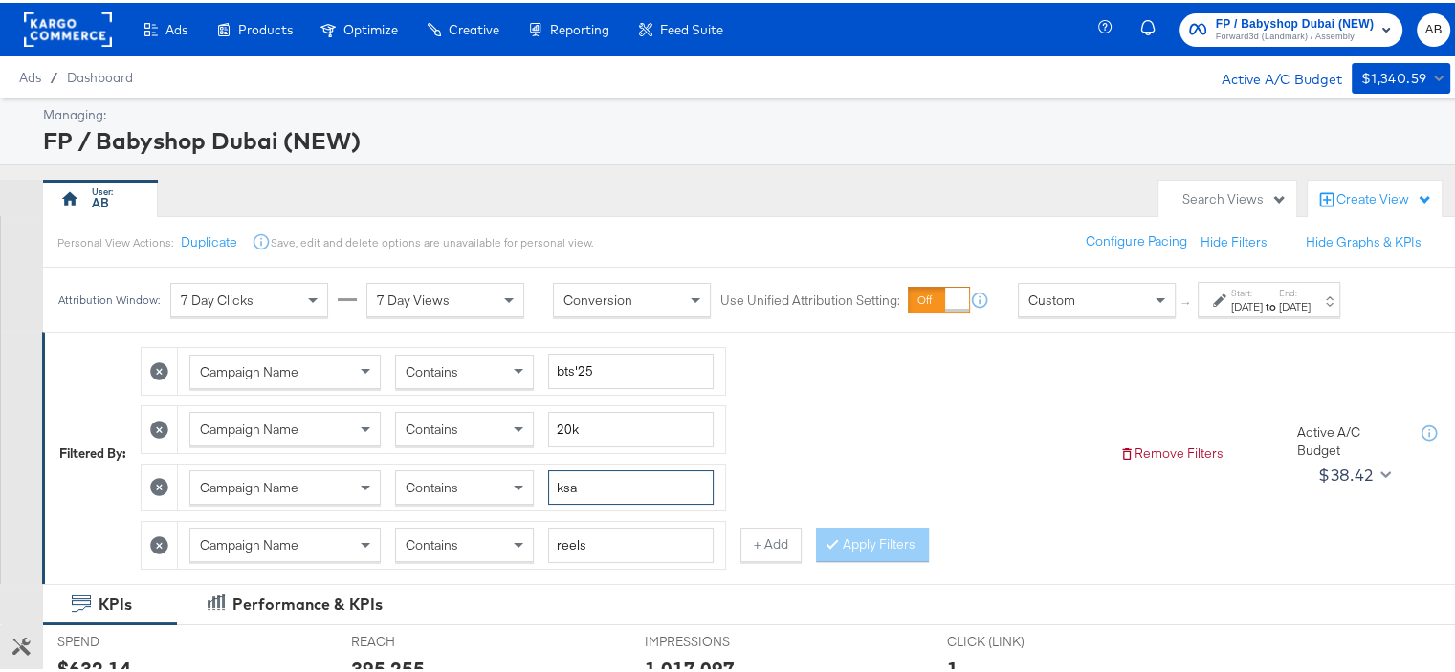
click at [589, 478] on input "ksa" at bounding box center [630, 485] width 165 height 35
type input "[GEOGRAPHIC_DATA]"
click at [880, 525] on button "Apply Filters" at bounding box center [872, 542] width 113 height 34
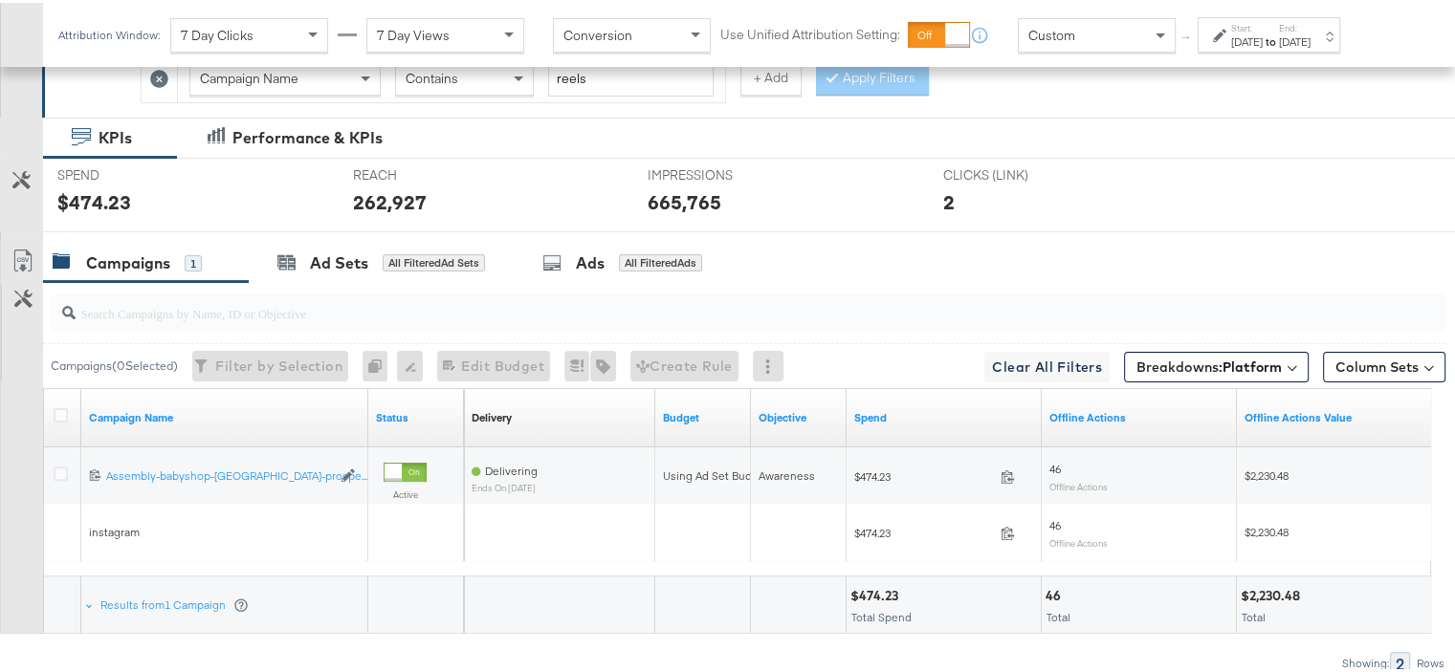
scroll to position [546, 0]
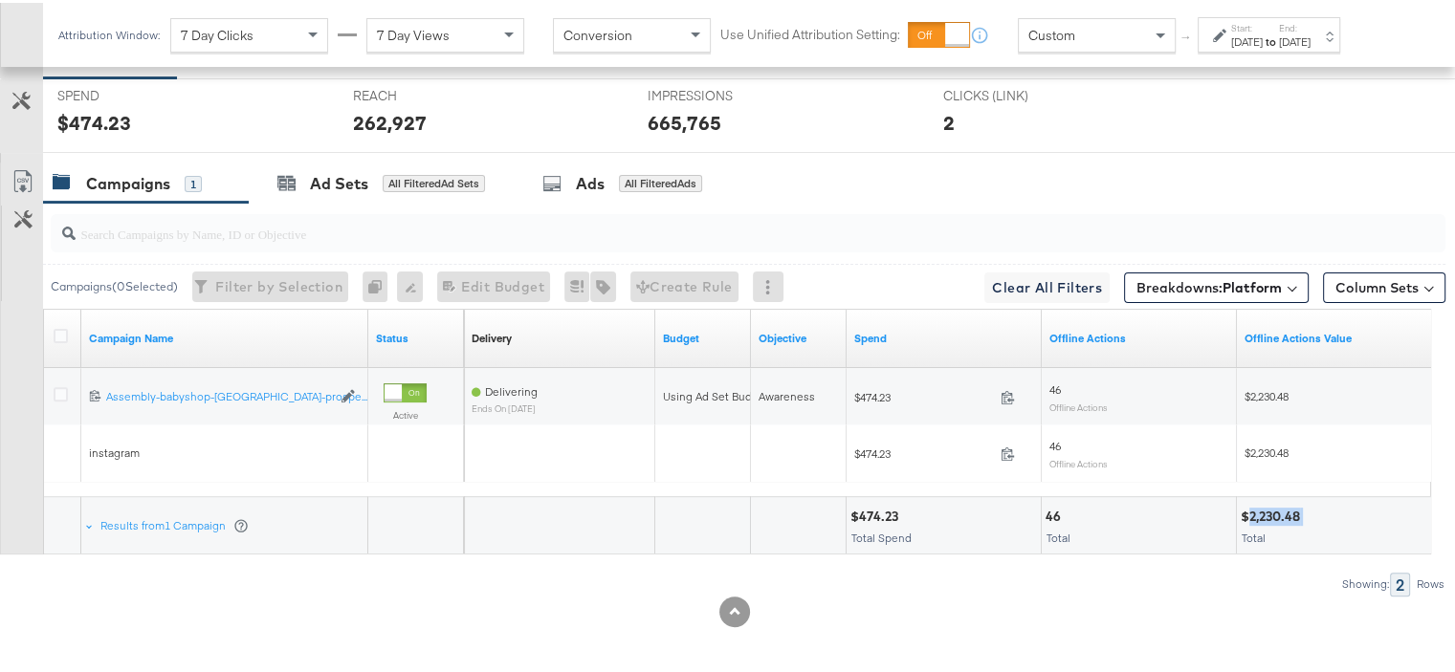
drag, startPoint x: 1305, startPoint y: 504, endPoint x: 1250, endPoint y: 514, distance: 55.3
click at [1250, 514] on div "$2,230.48" at bounding box center [1272, 514] width 65 height 18
copy div "2,230.48"
